Goal: Transaction & Acquisition: Purchase product/service

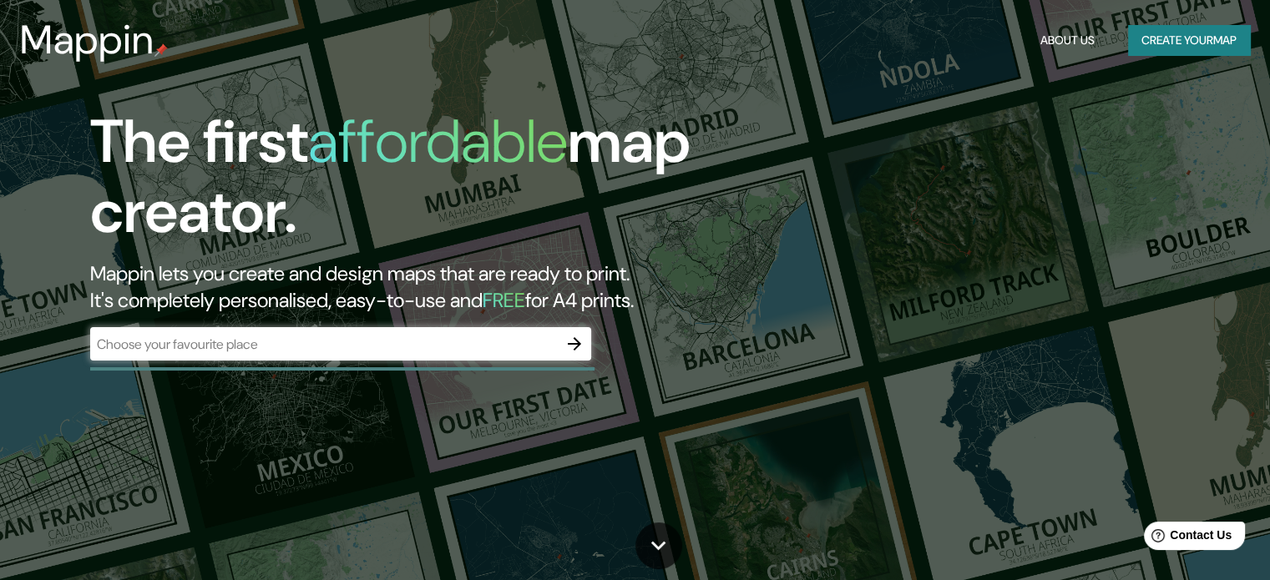
click at [403, 356] on div "​" at bounding box center [340, 343] width 501 height 33
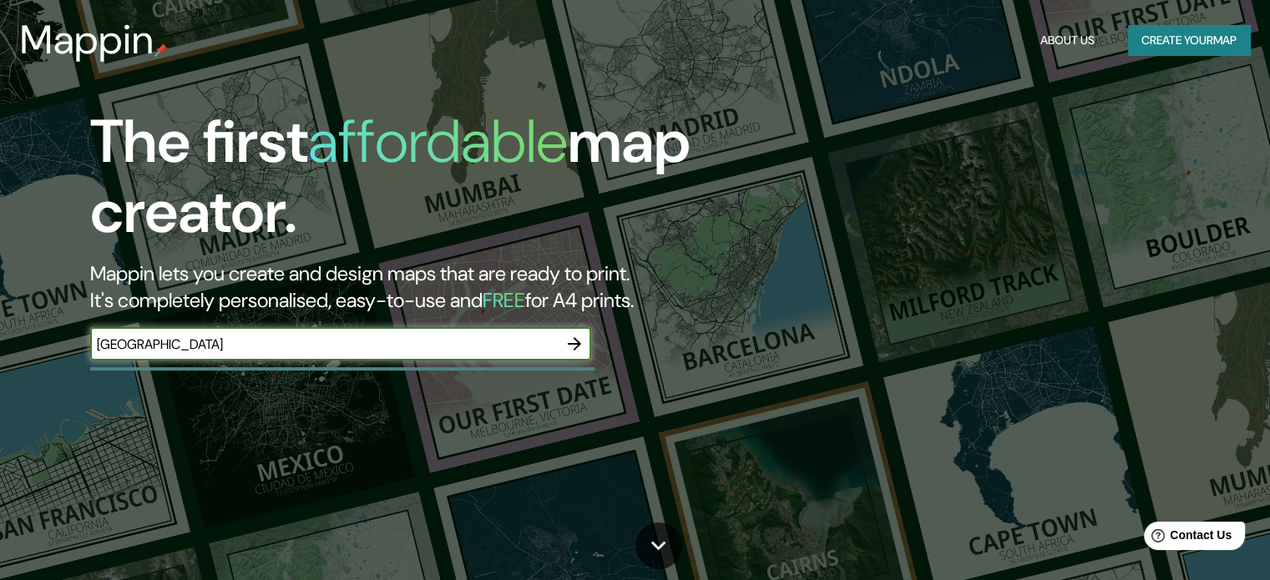
type input "[GEOGRAPHIC_DATA]"
click at [578, 343] on icon "button" at bounding box center [574, 343] width 13 height 13
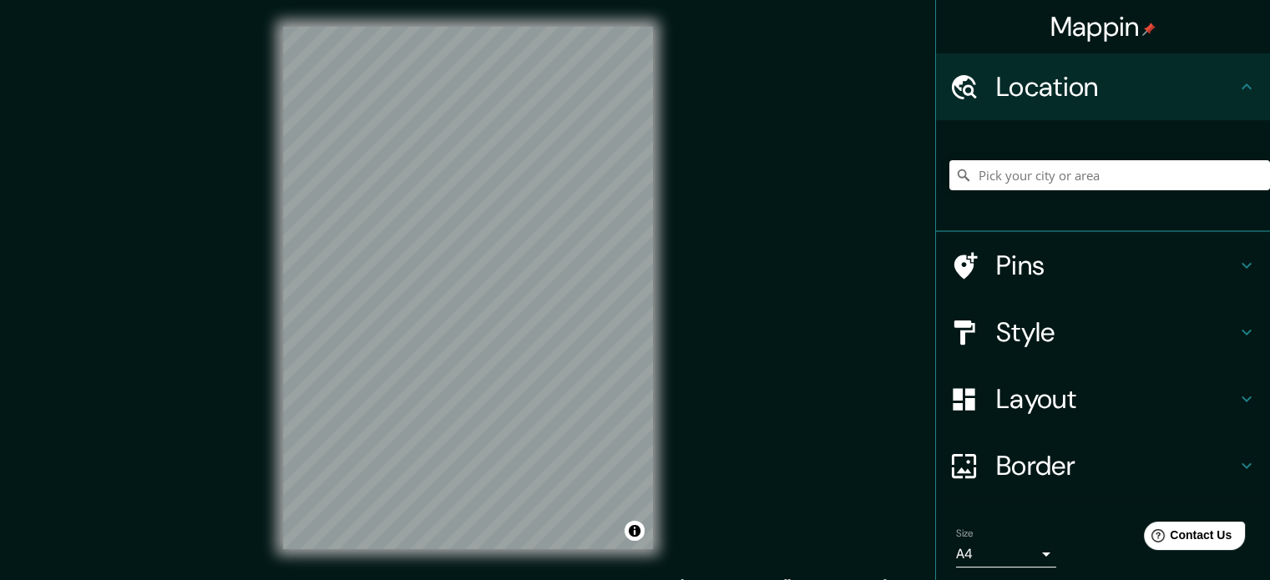
click at [165, 369] on div "Mappin Location Pins Style Layout Border Choose a border. Hint : you can make l…" at bounding box center [635, 301] width 1270 height 603
click at [220, 281] on div "Mappin Location Pins Style Layout Border Choose a border. Hint : you can make l…" at bounding box center [635, 301] width 1270 height 603
